Goal: Share content: Share content

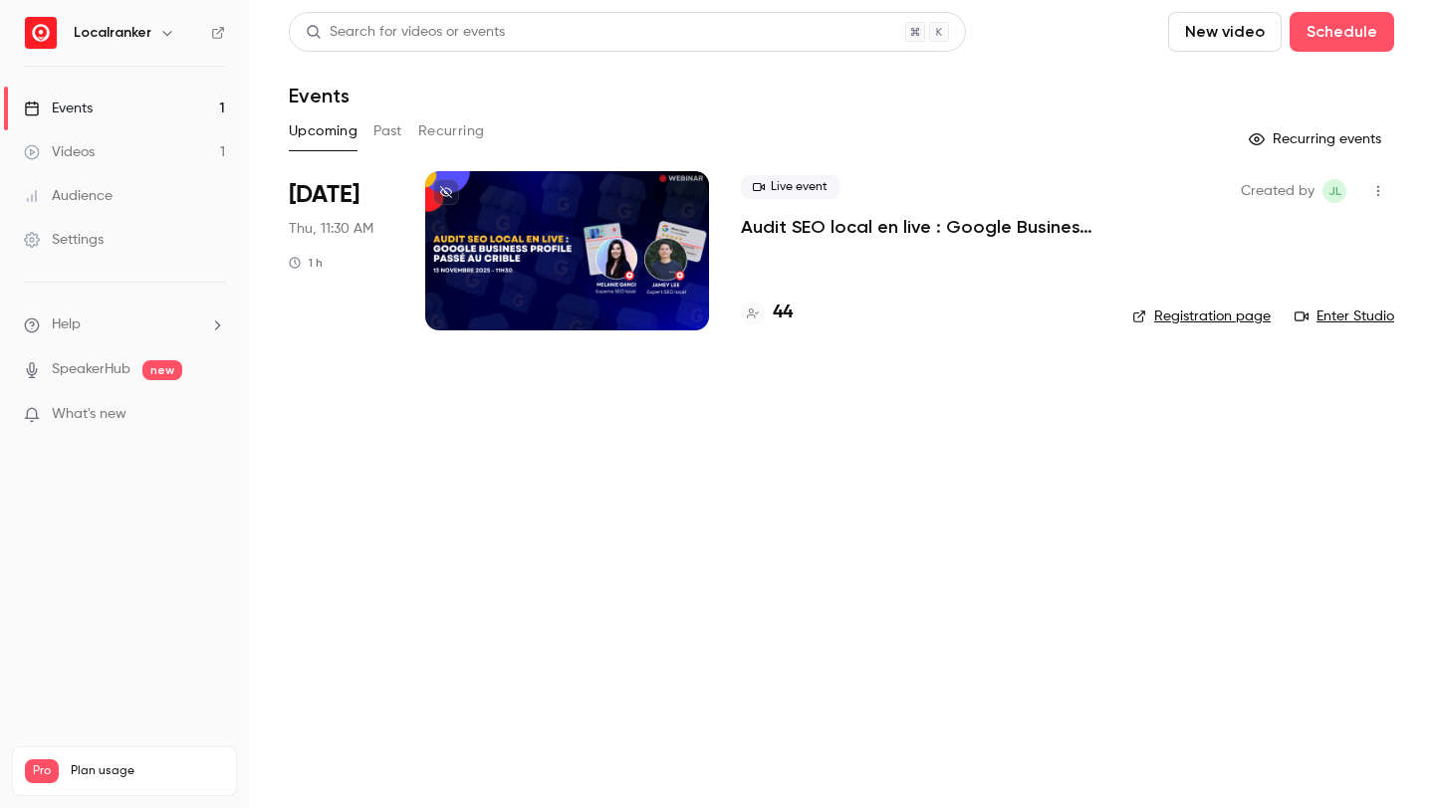
click at [789, 316] on h4 "44" at bounding box center [783, 313] width 20 height 27
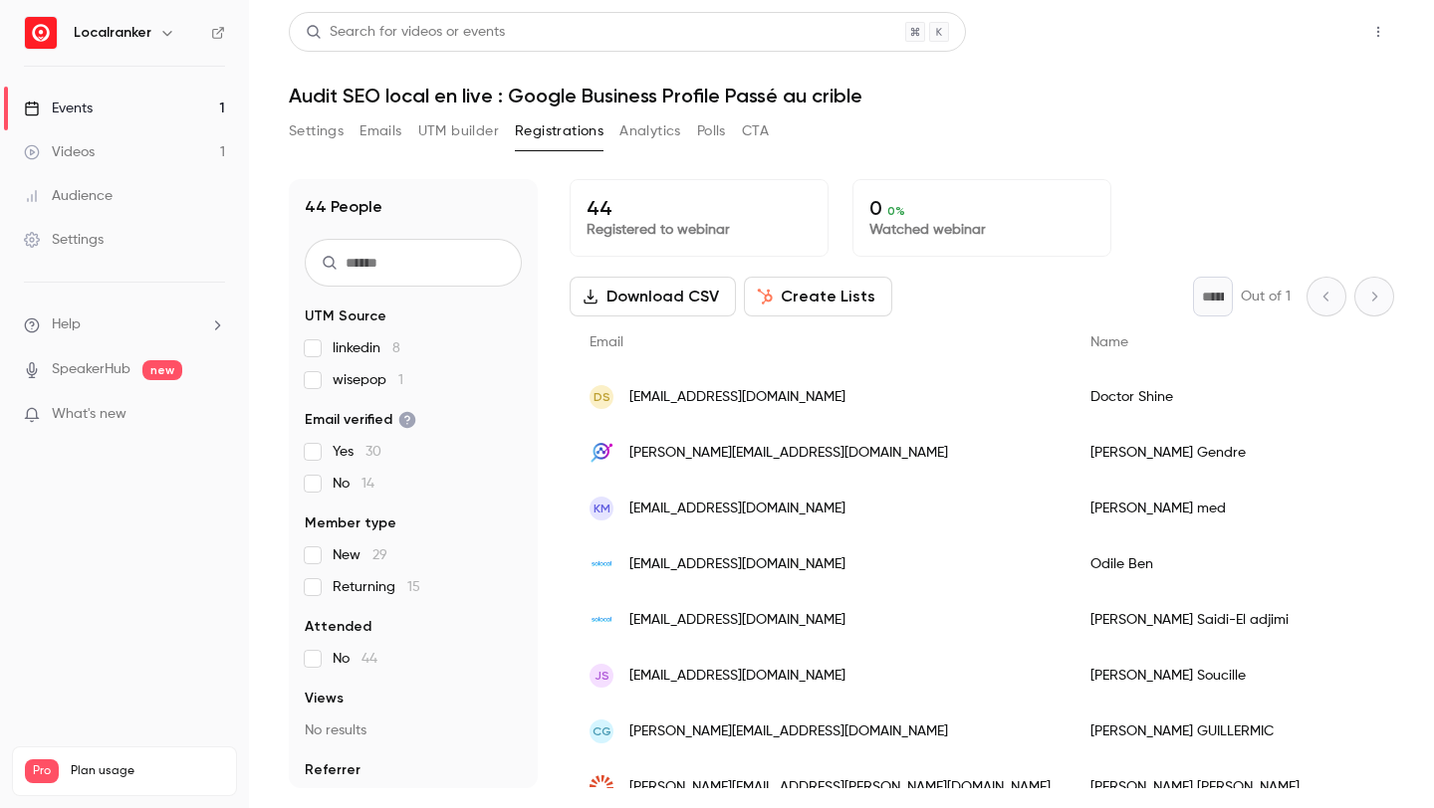
click at [1320, 34] on button "Share" at bounding box center [1306, 32] width 79 height 40
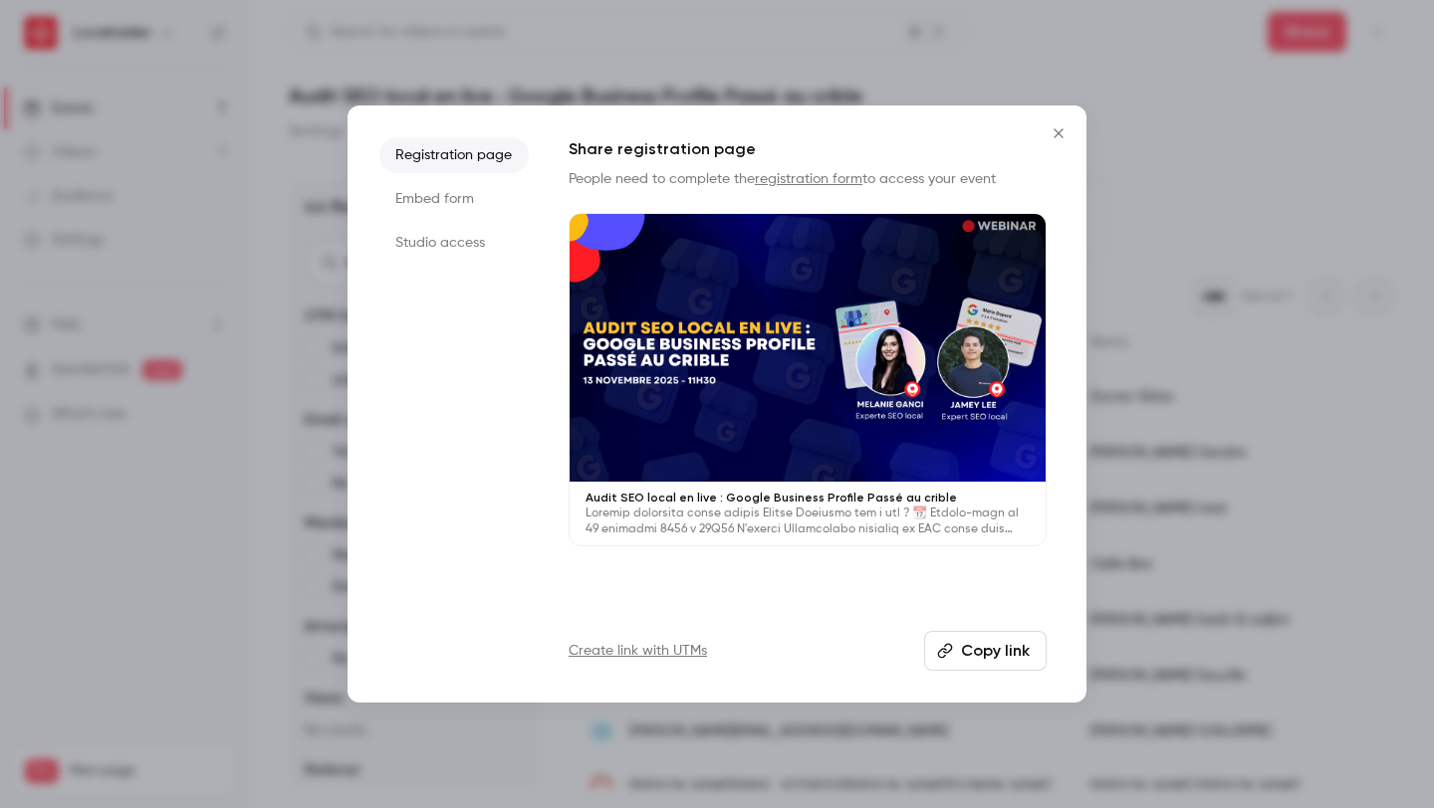
click at [677, 647] on link "Create link with UTMs" at bounding box center [637, 651] width 138 height 20
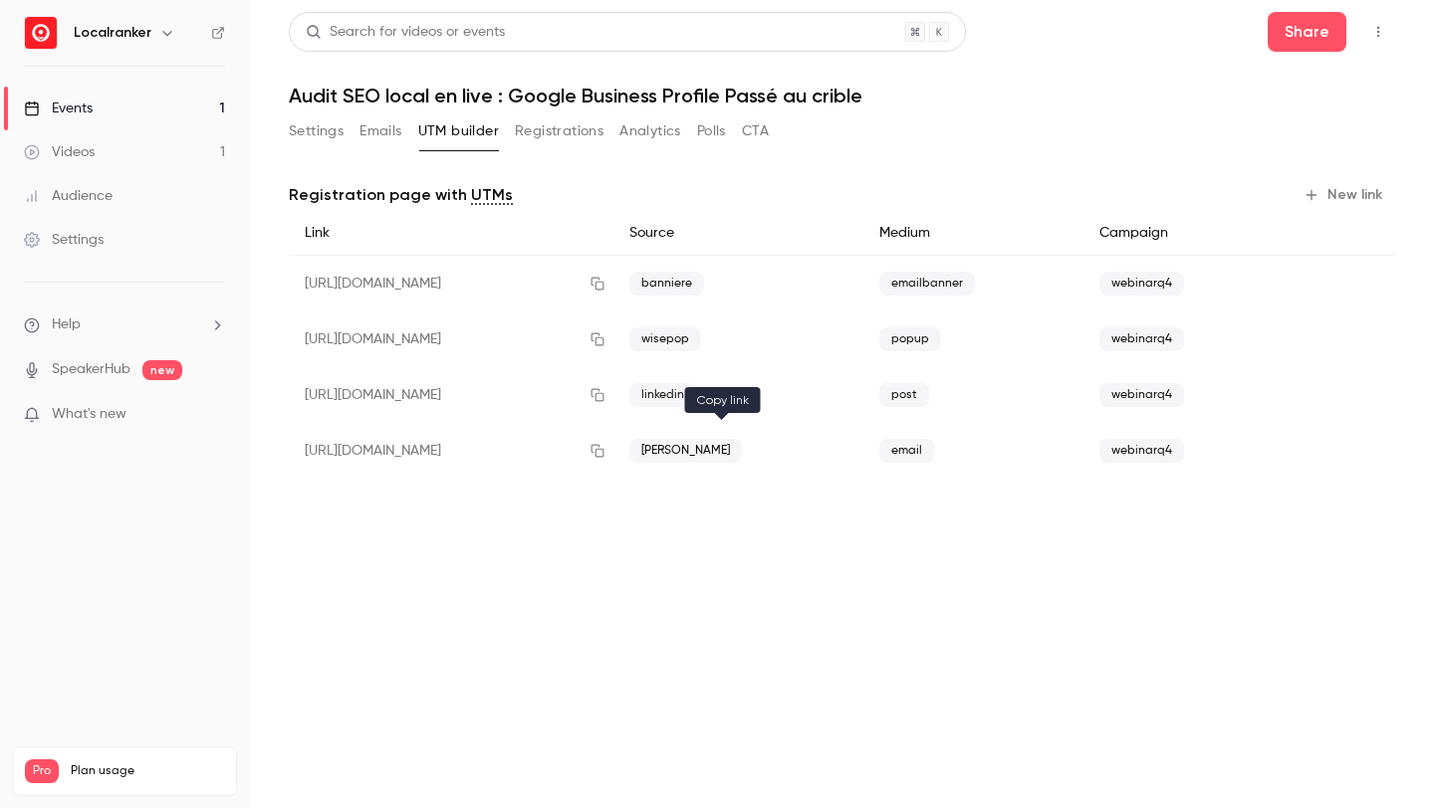
click at [613, 453] on button "button" at bounding box center [597, 451] width 32 height 32
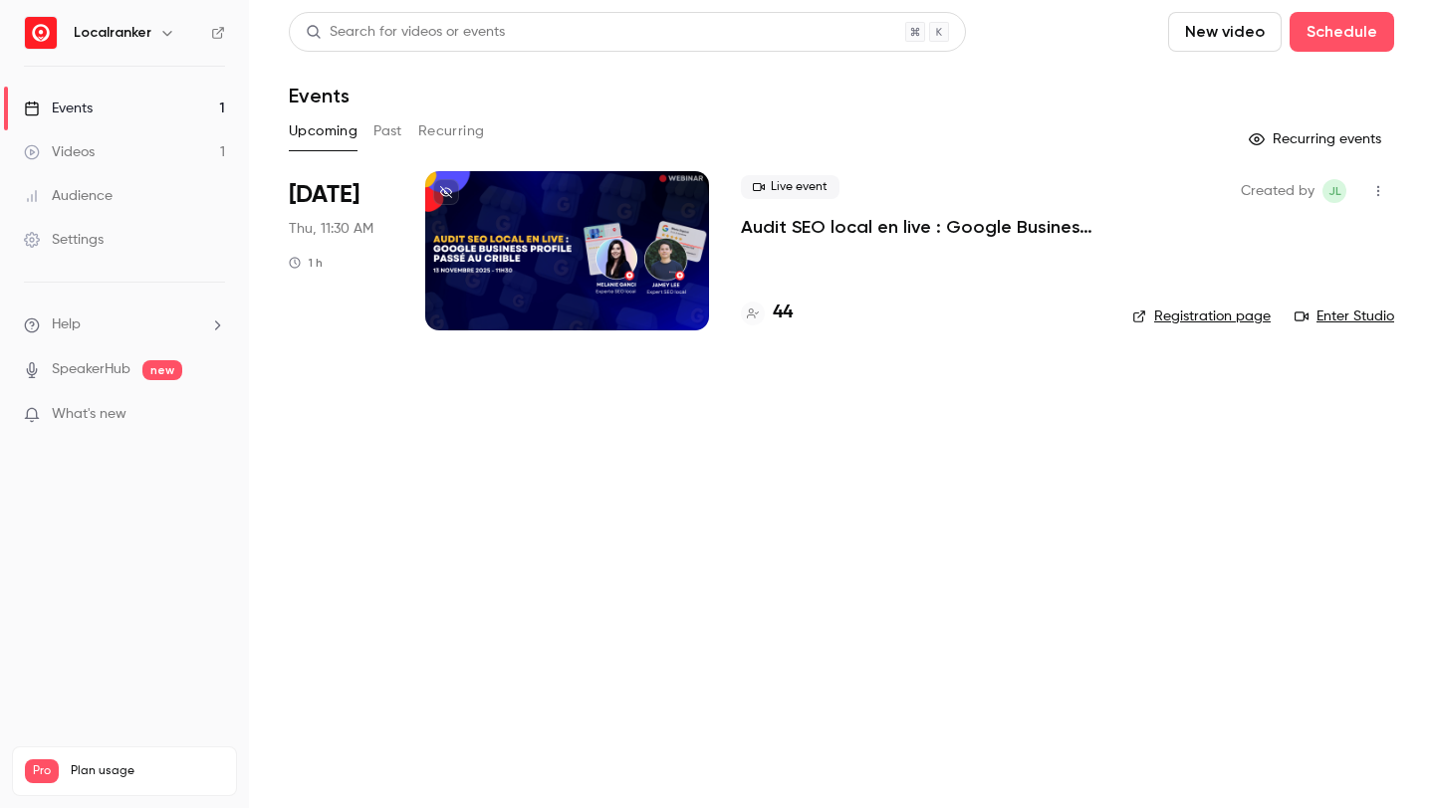
click at [780, 313] on h4 "44" at bounding box center [783, 313] width 20 height 27
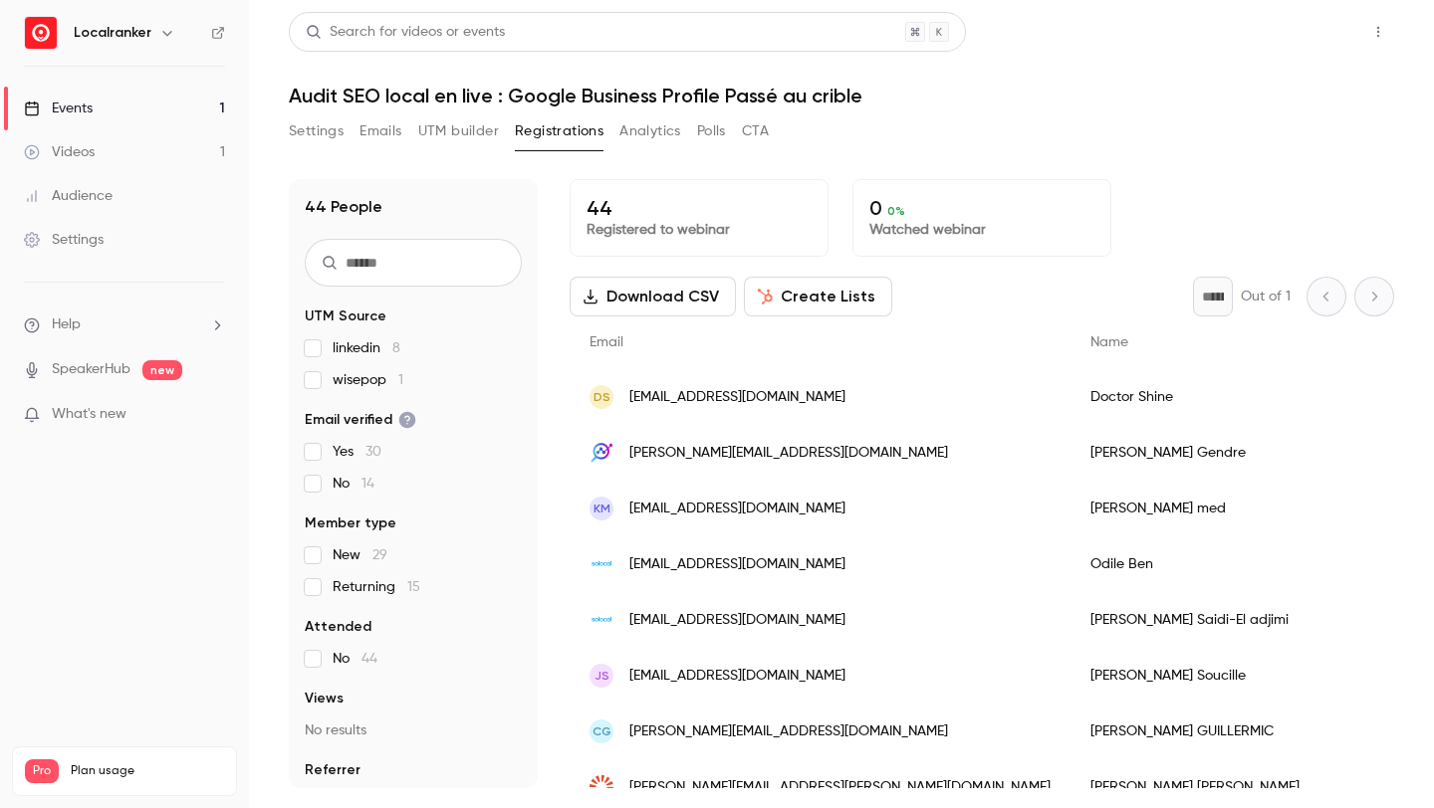
click at [1291, 37] on button "Share" at bounding box center [1306, 32] width 79 height 40
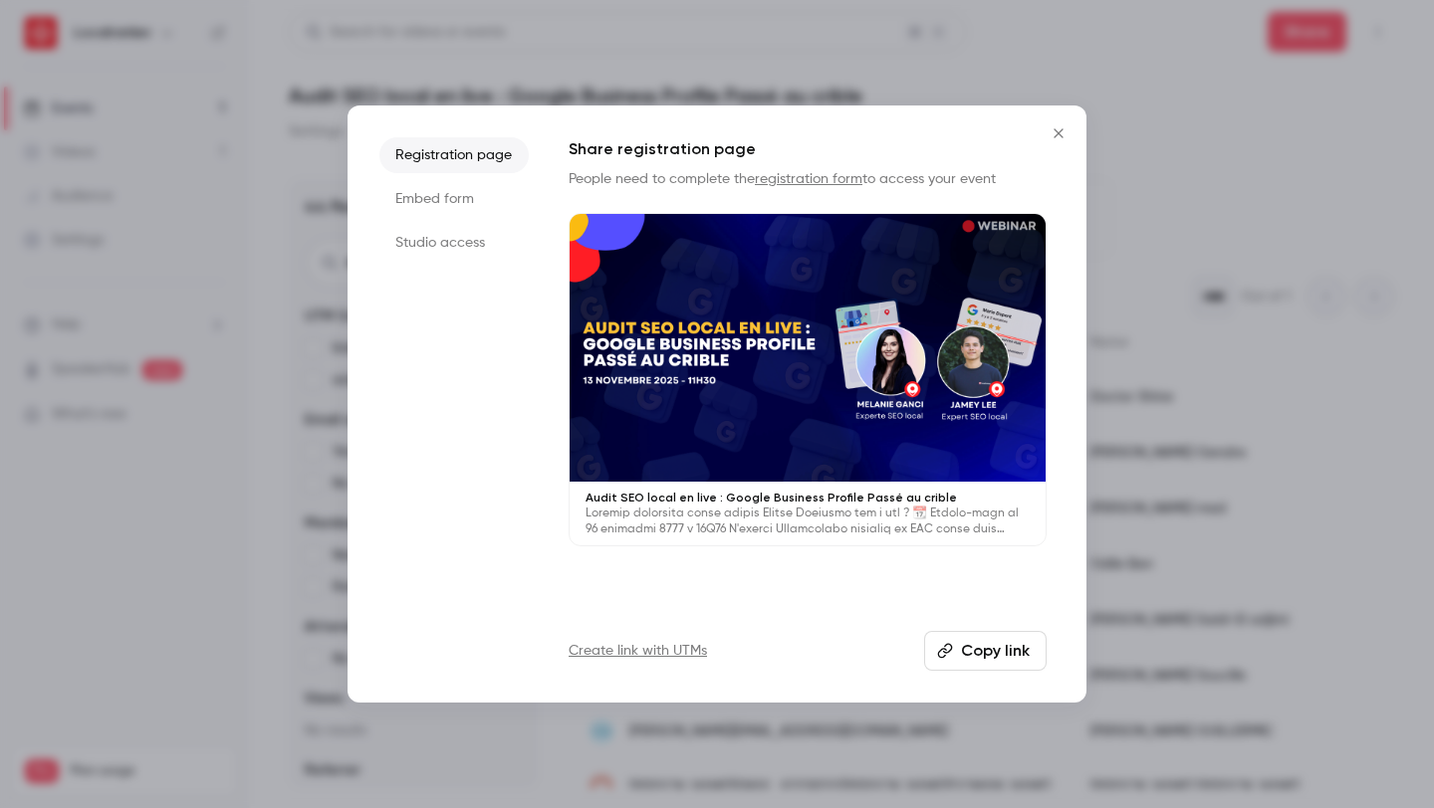
click at [678, 651] on link "Create link with UTMs" at bounding box center [637, 651] width 138 height 20
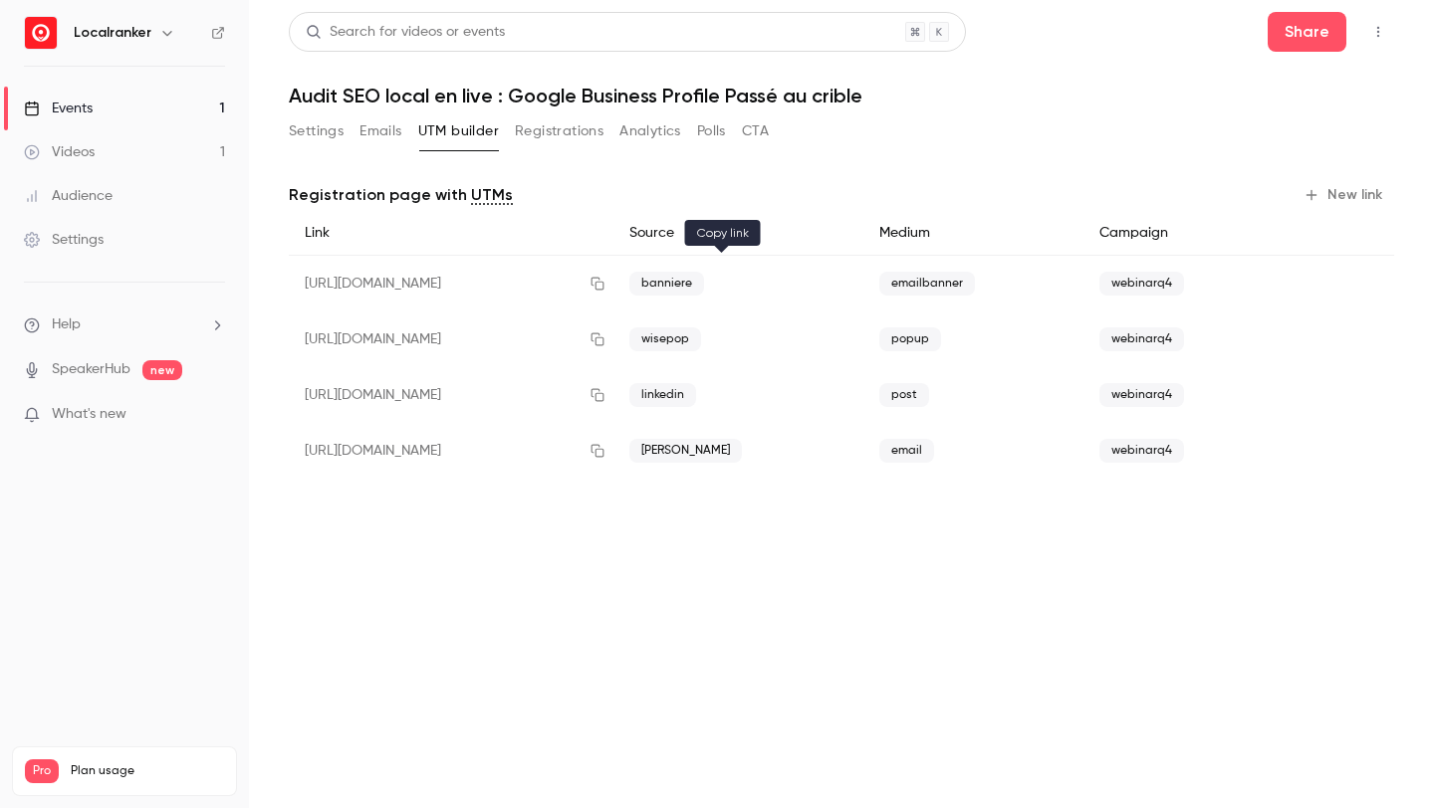
click at [605, 285] on icon "button" at bounding box center [597, 284] width 16 height 14
